Goal: Find specific page/section: Find specific page/section

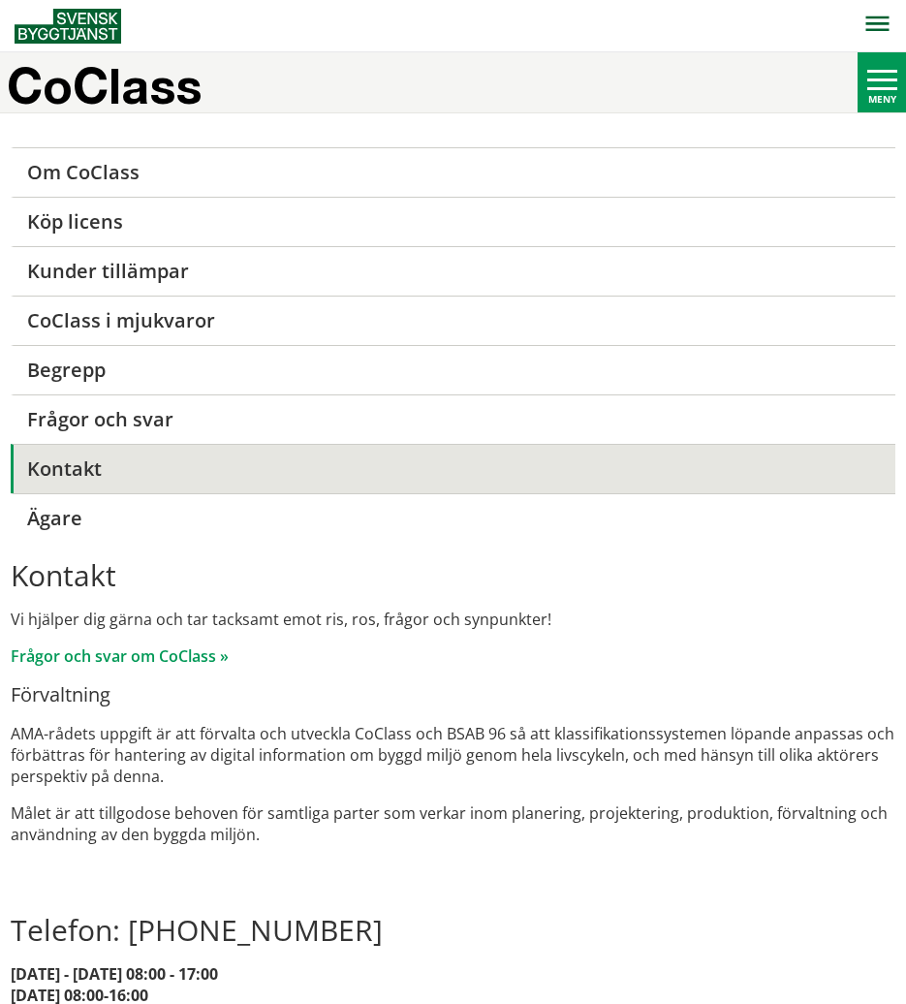
click at [881, 72] on div at bounding box center [883, 71] width 30 height 3
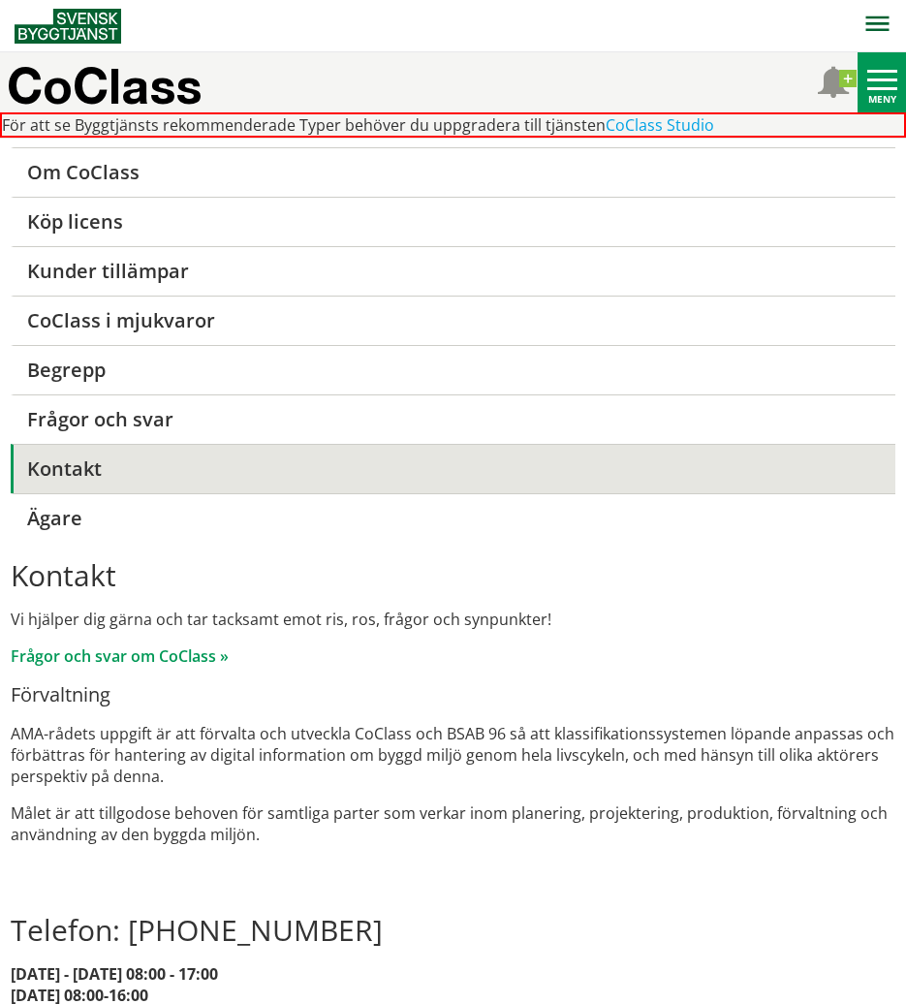
click at [876, 40] on button "button" at bounding box center [877, 25] width 58 height 51
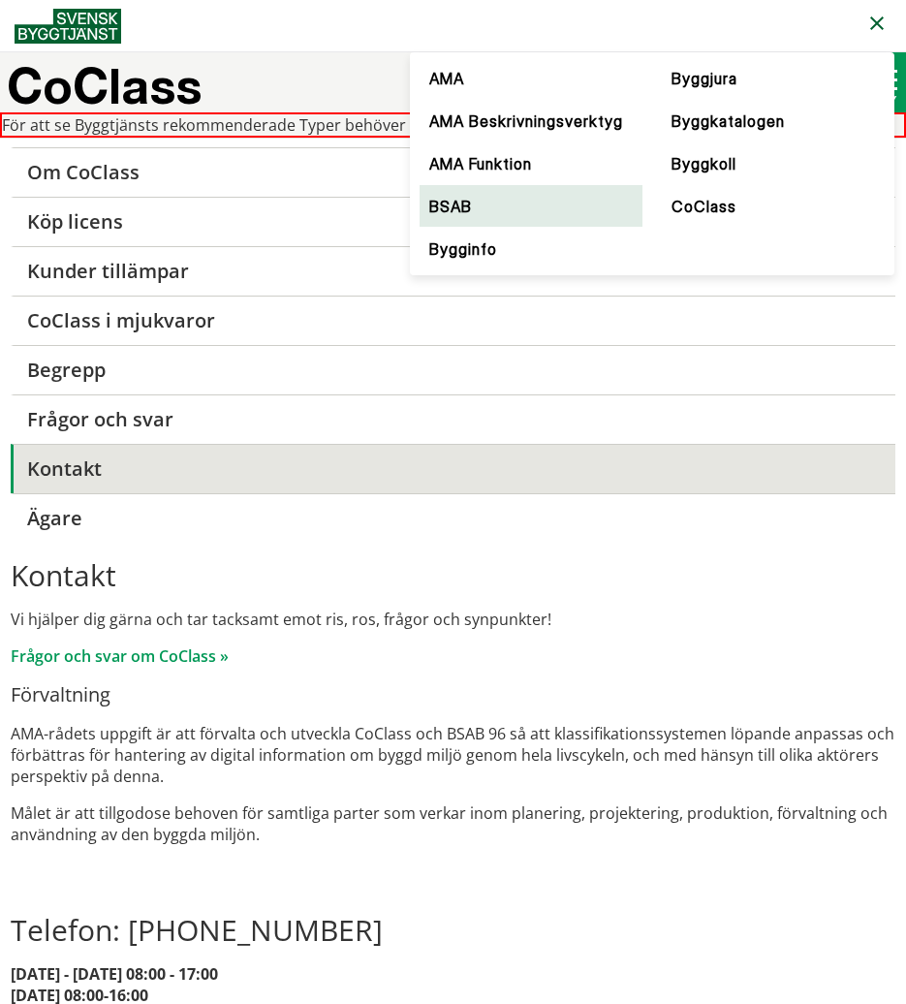
click at [452, 225] on link "BSAB" at bounding box center [531, 206] width 223 height 43
